Goal: Navigation & Orientation: Find specific page/section

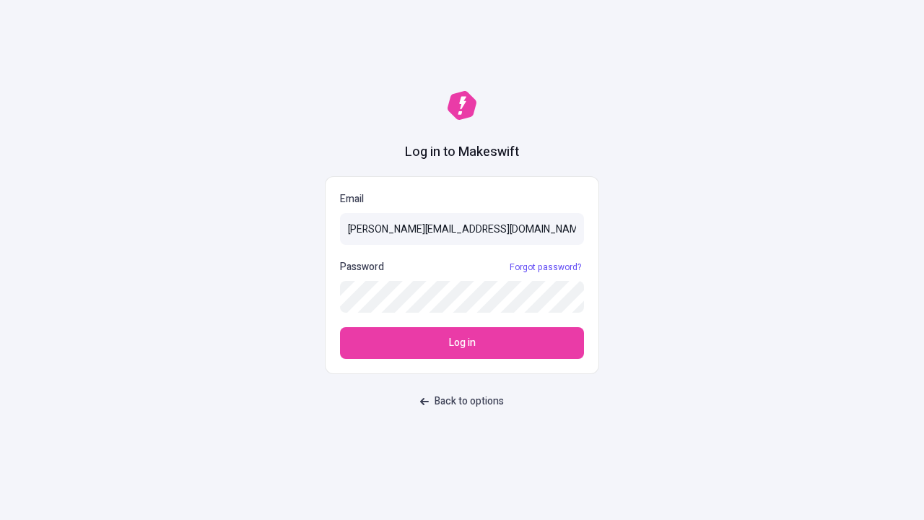
type input "[PERSON_NAME][EMAIL_ADDRESS][DOMAIN_NAME]"
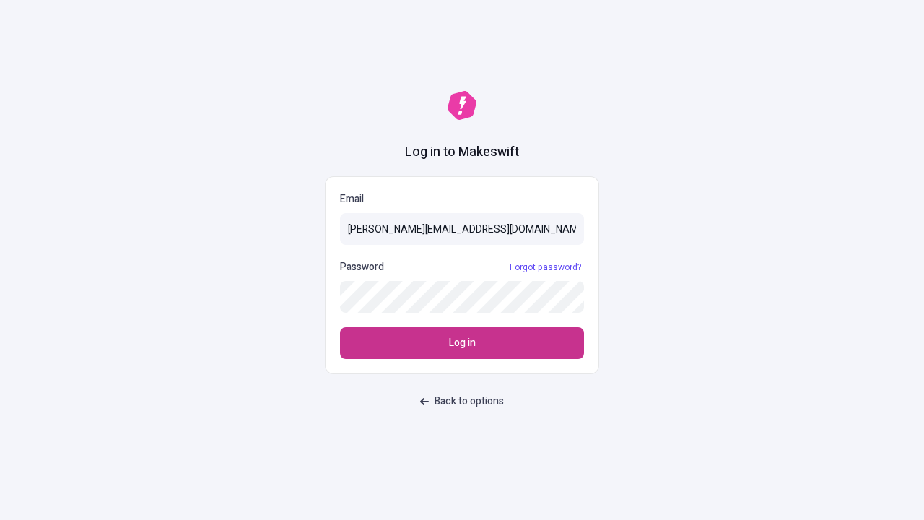
click at [462, 343] on span "Log in" at bounding box center [462, 343] width 27 height 16
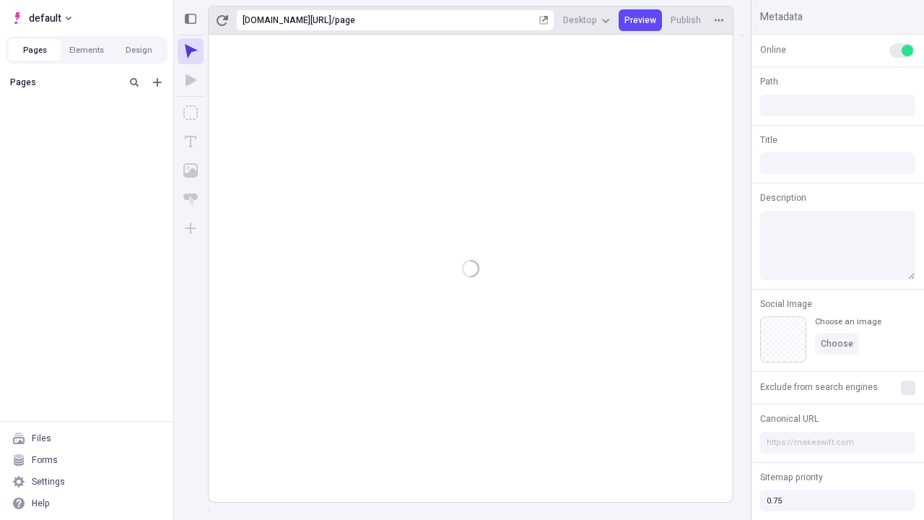
type input "/page"
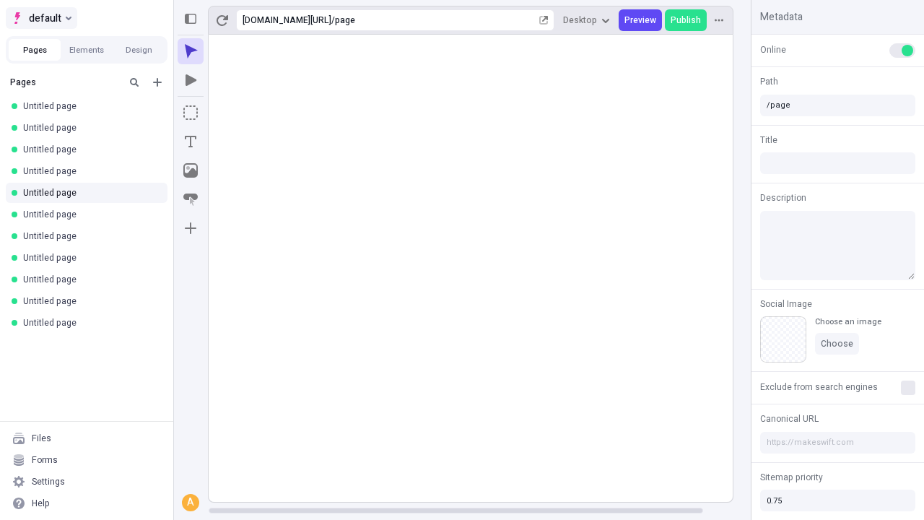
click at [40, 18] on span "default" at bounding box center [45, 17] width 32 height 17
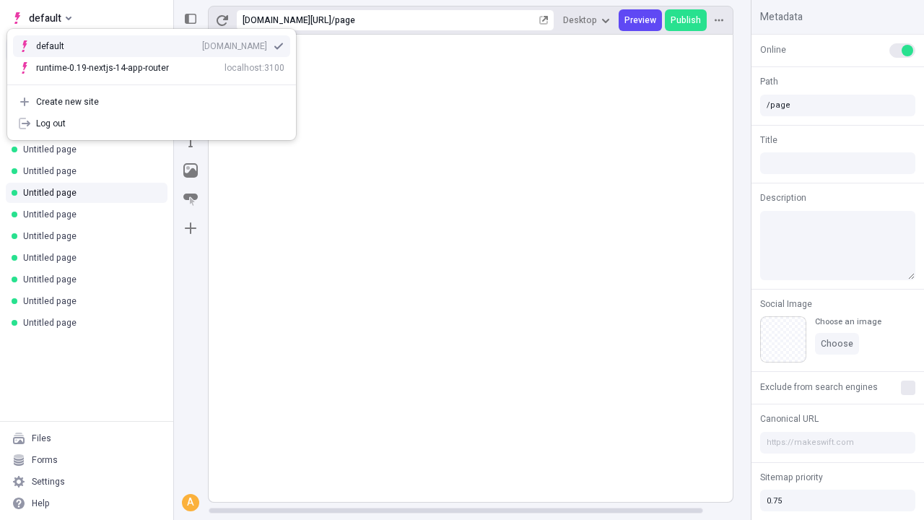
click at [202, 43] on div "[DOMAIN_NAME]" at bounding box center [234, 46] width 65 height 12
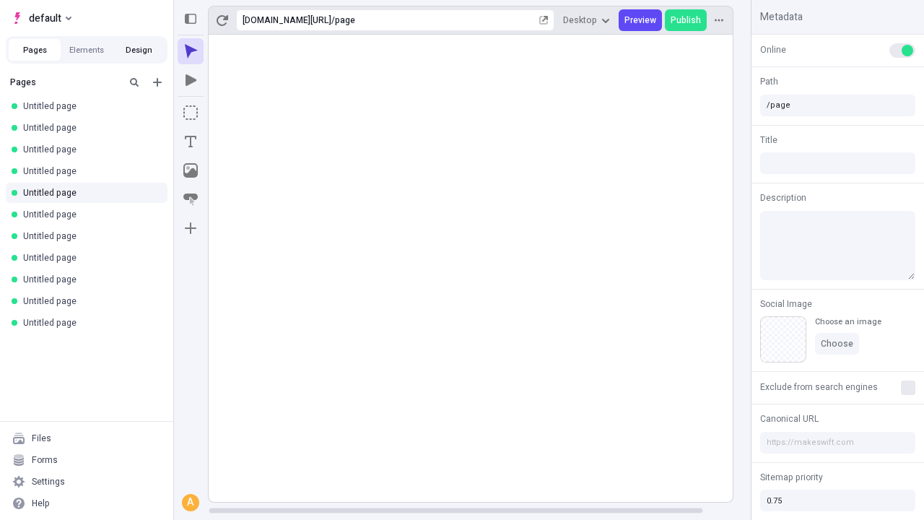
click at [139, 50] on button "Design" at bounding box center [139, 50] width 52 height 22
